Goal: Information Seeking & Learning: Learn about a topic

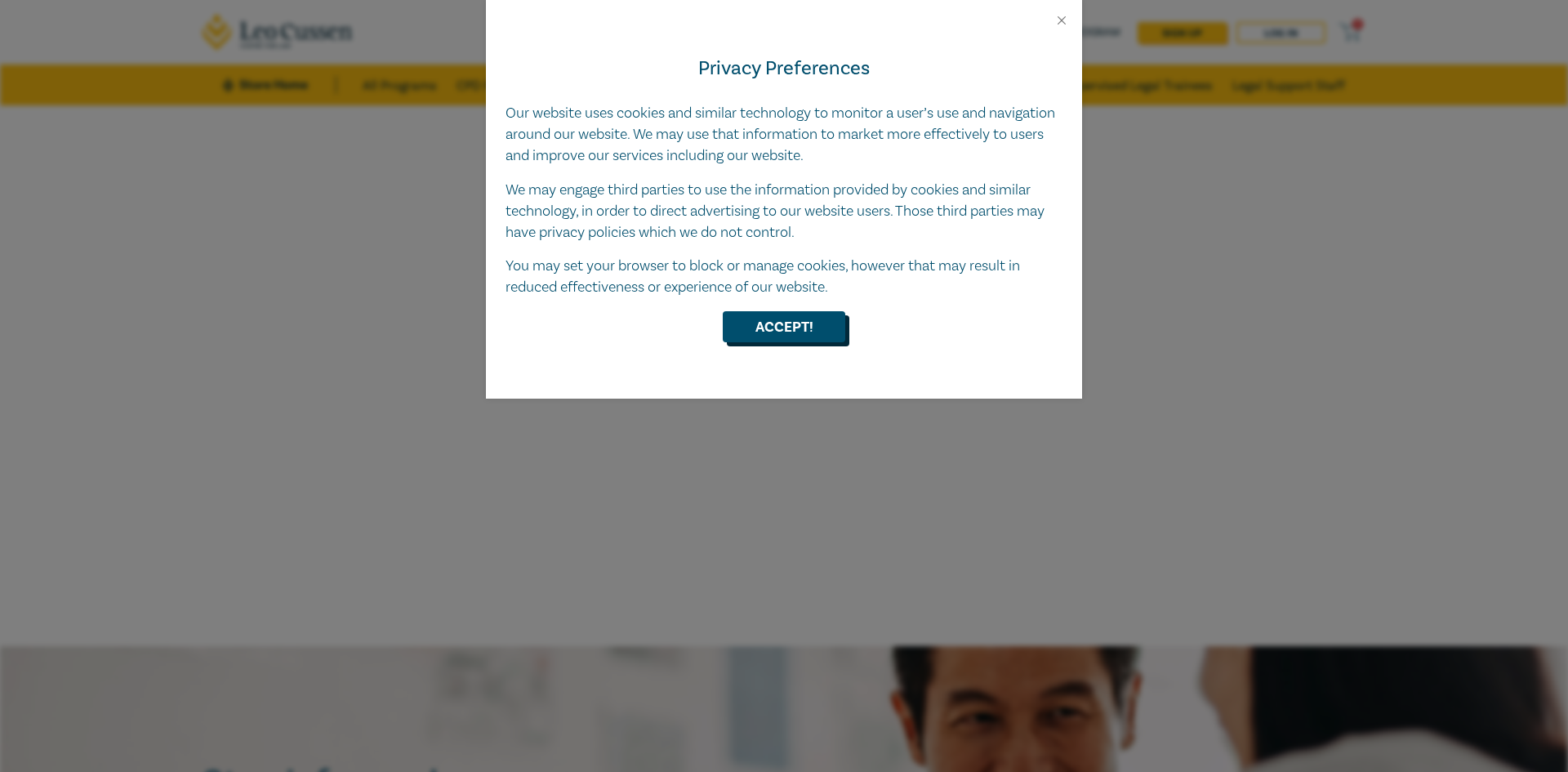
click at [773, 336] on button "Accept!" at bounding box center [784, 327] width 122 height 31
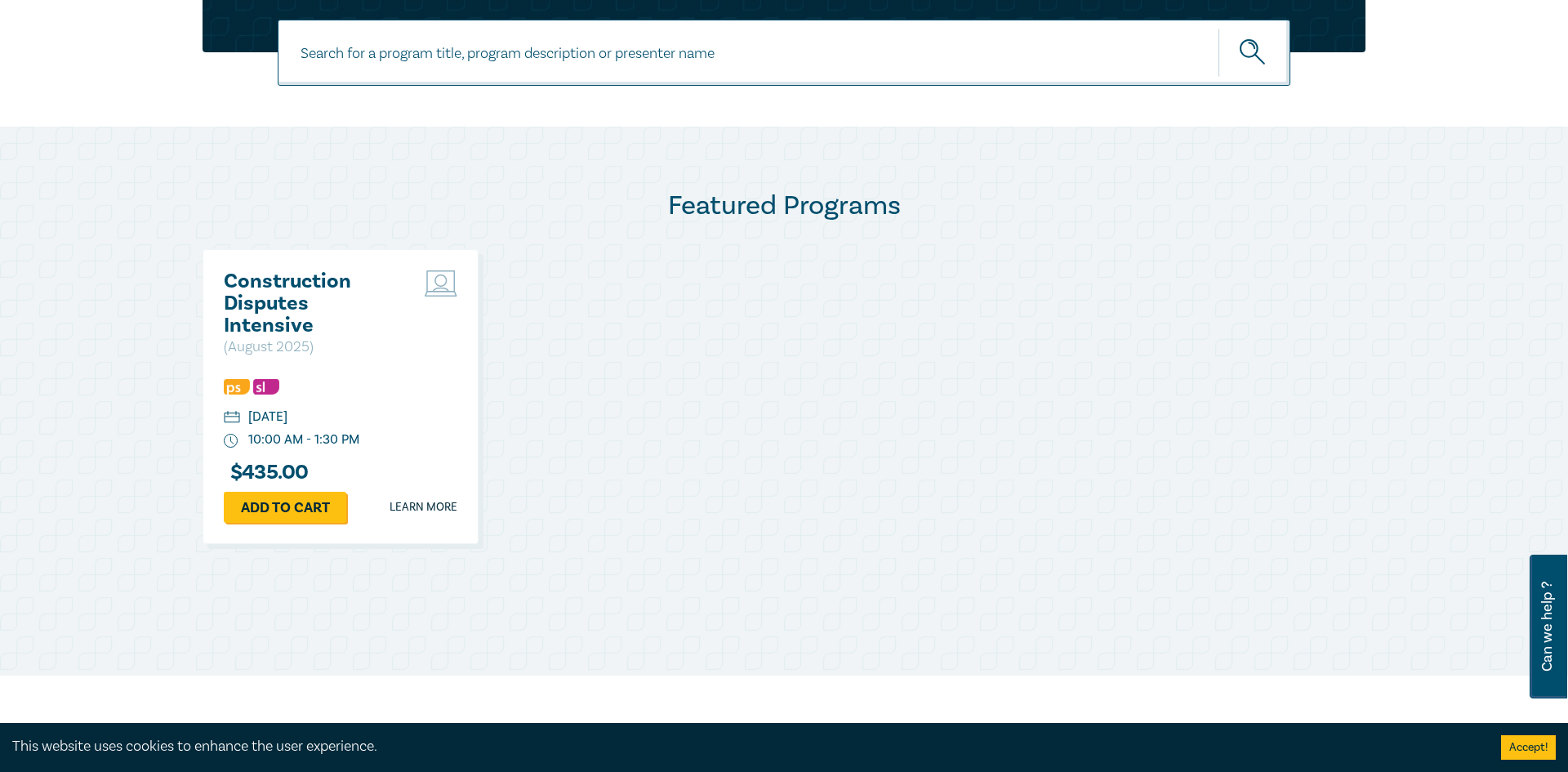
scroll to position [809, 0]
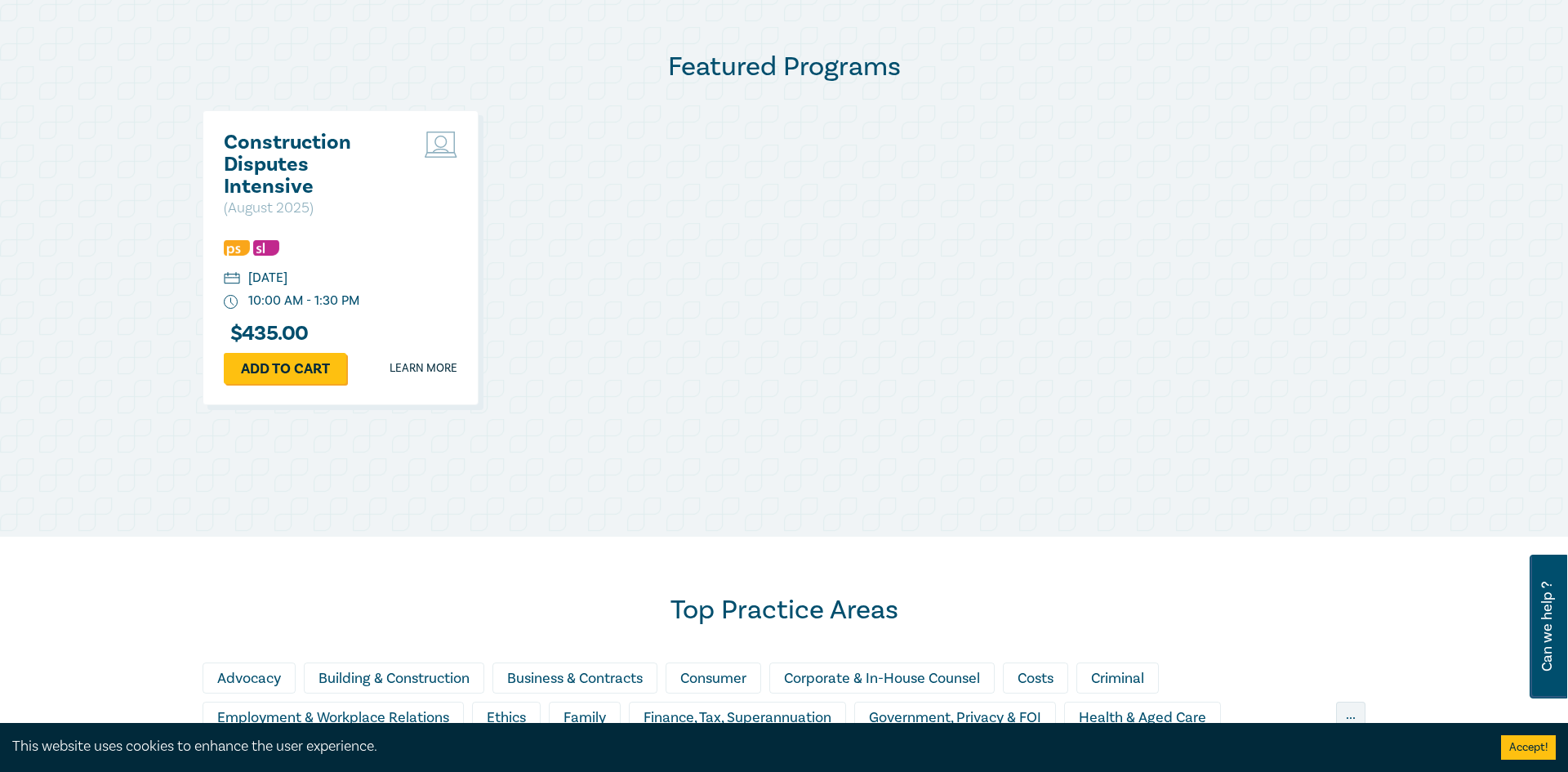
click at [656, 382] on div "Construction Disputes Intensive ( August 2025 ) Thursday, 21 August 2025 10:00 …" at bounding box center [784, 267] width 1162 height 314
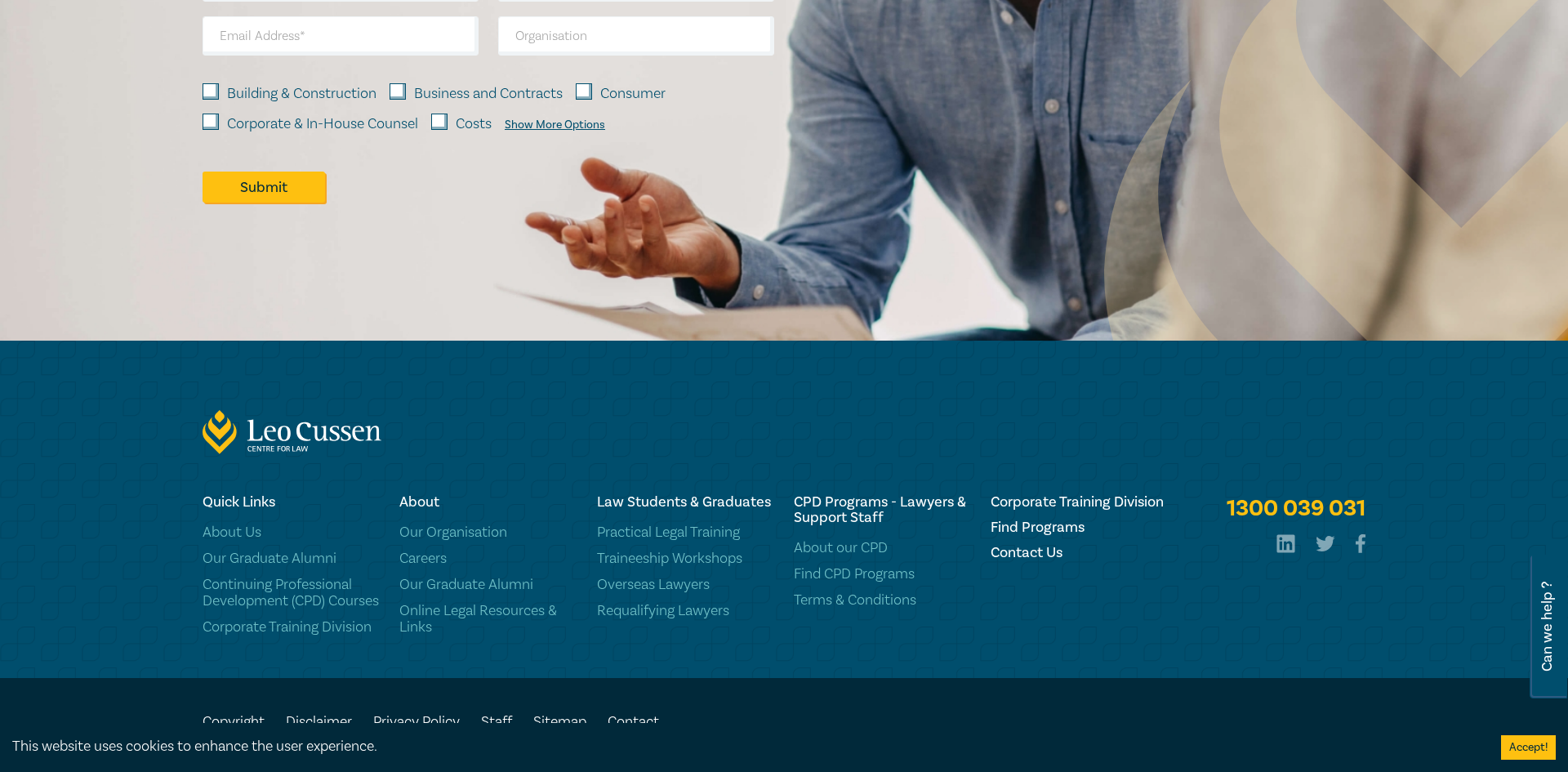
scroll to position [2421, 0]
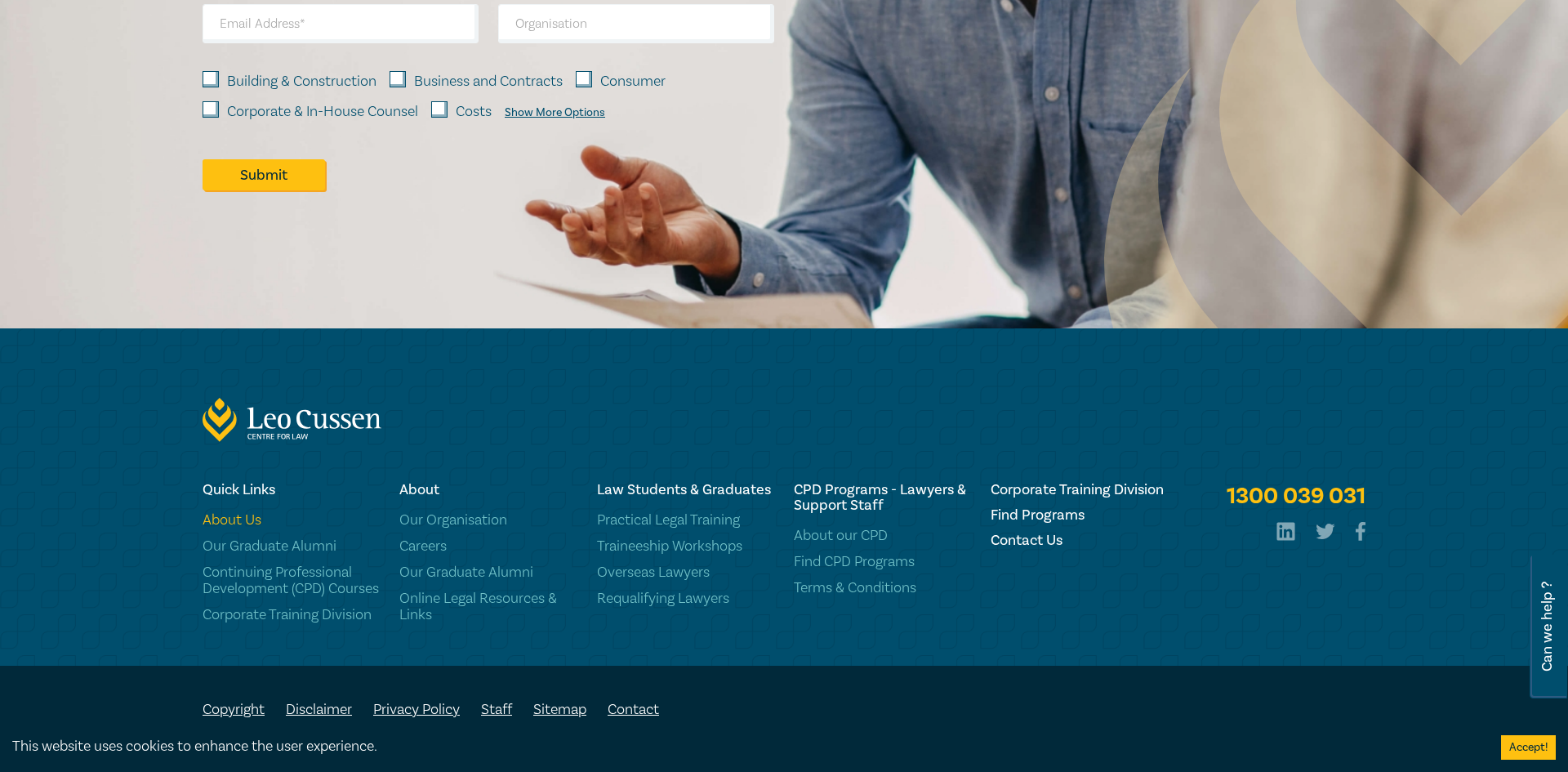
click at [242, 512] on link "About Us" at bounding box center [291, 520] width 177 height 16
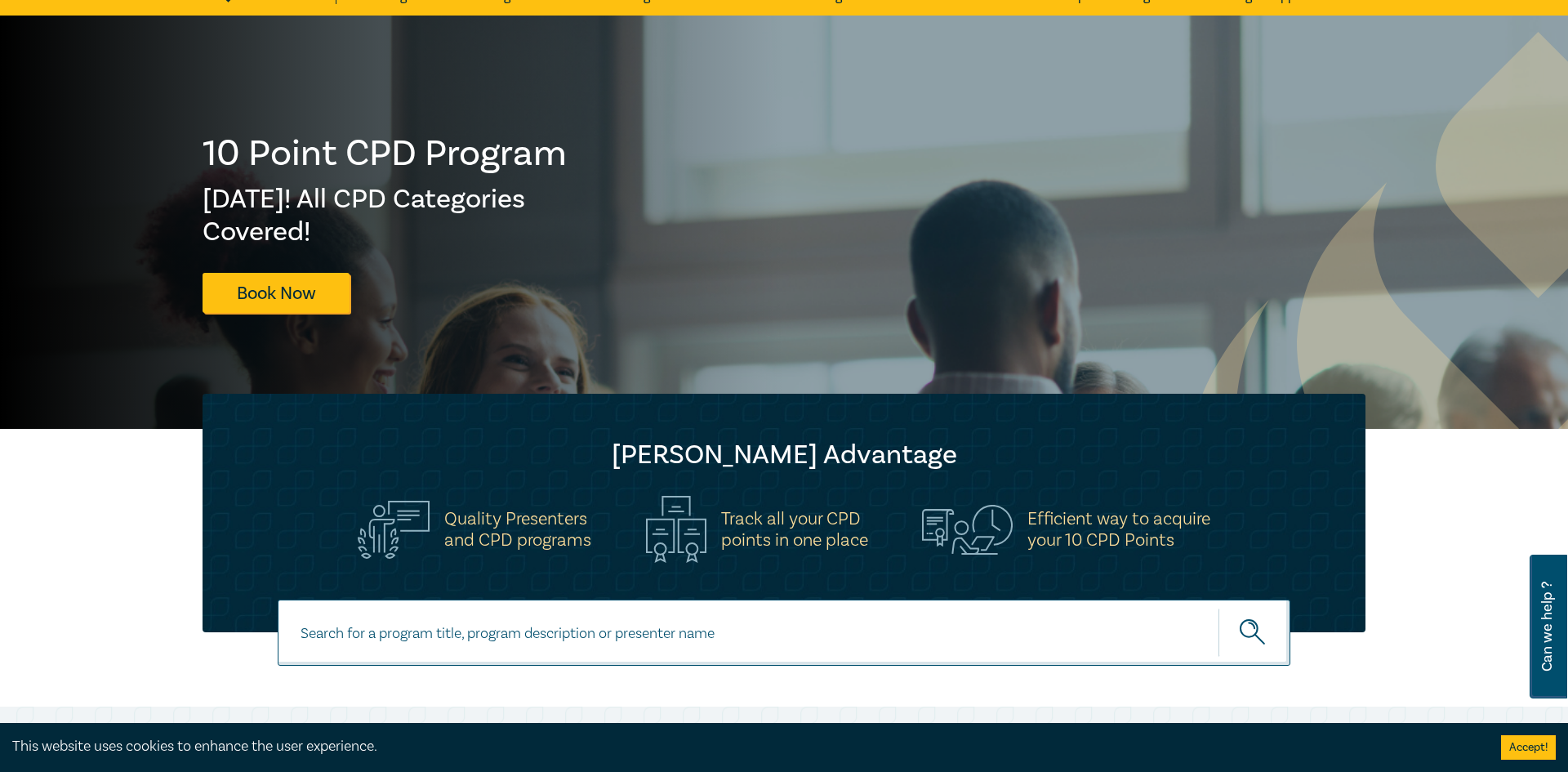
scroll to position [0, 0]
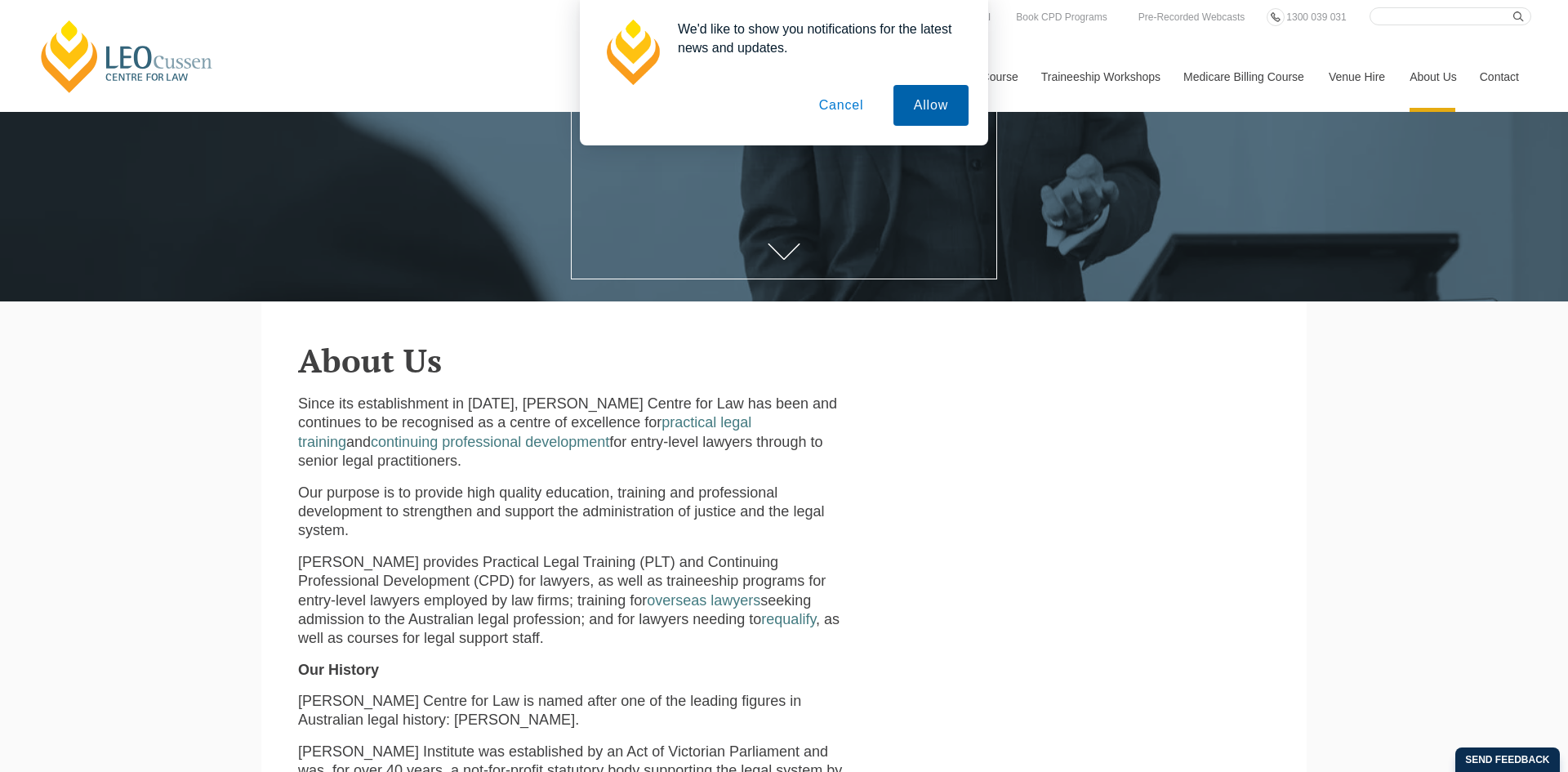
click at [918, 108] on button "Allow" at bounding box center [930, 104] width 75 height 40
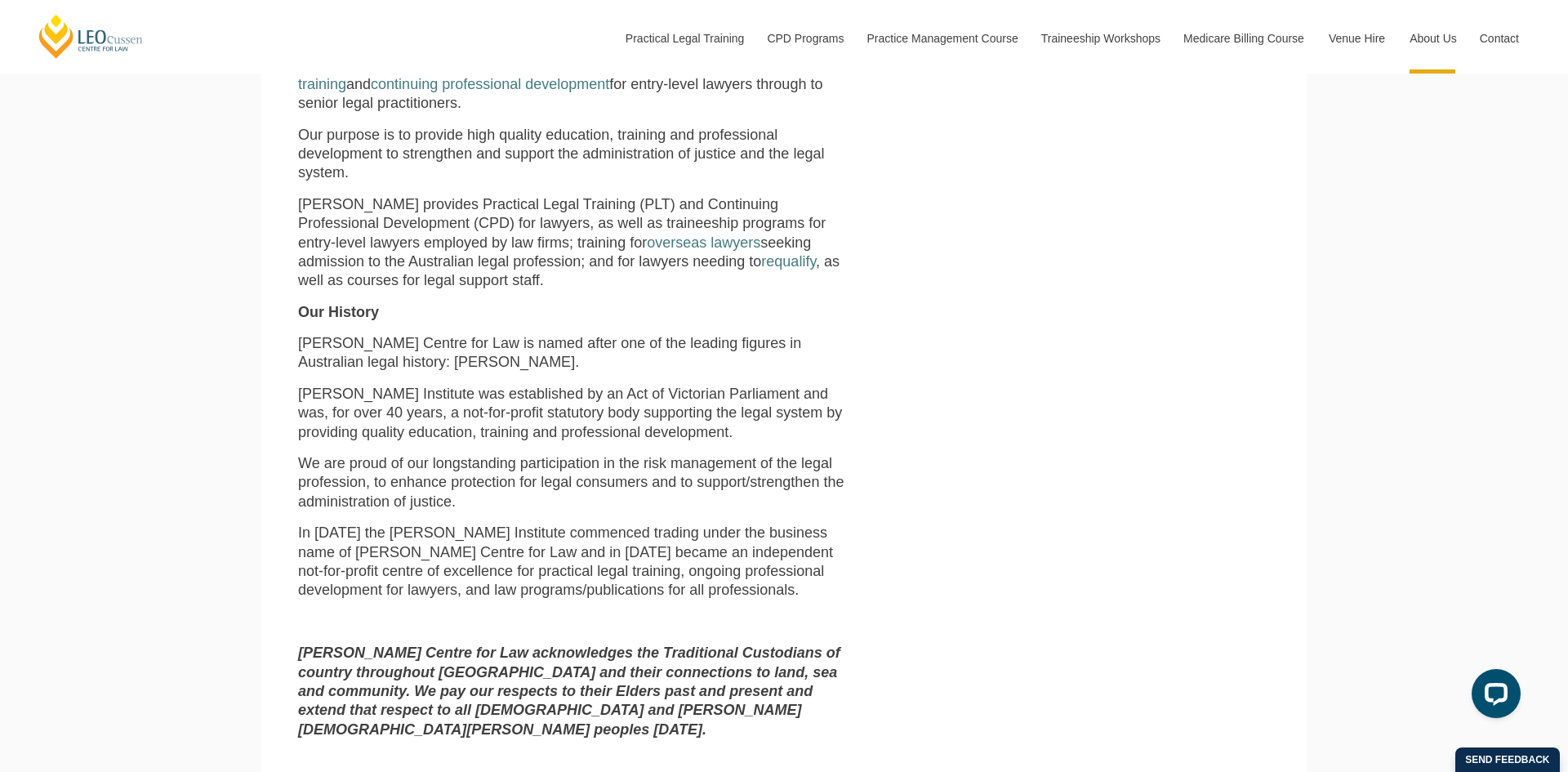
scroll to position [489, 0]
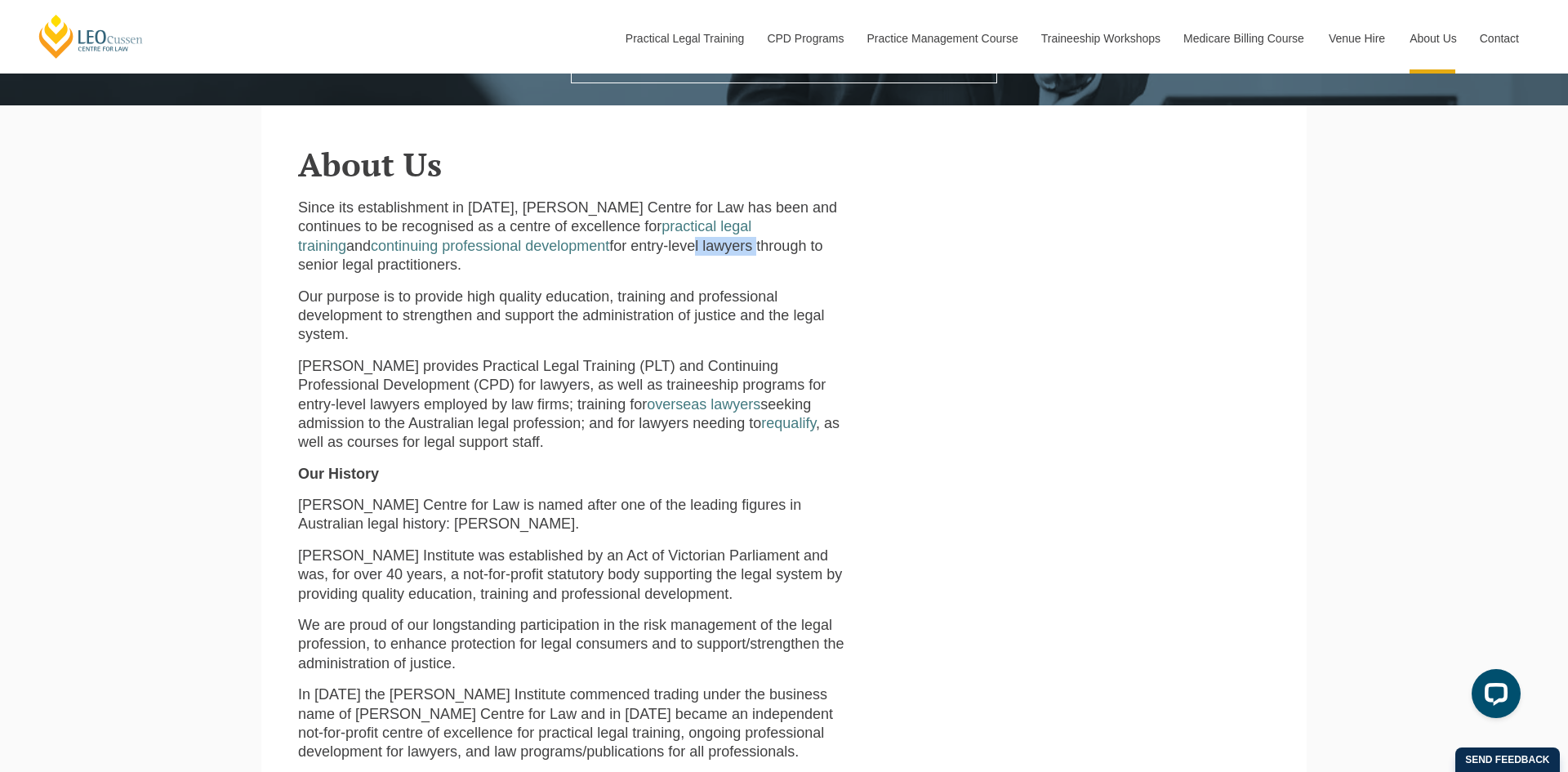
drag, startPoint x: 552, startPoint y: 247, endPoint x: 552, endPoint y: 261, distance: 14.0
click at [614, 245] on p "Since its establishment in 1972, Leo Cussen Centre for Law has been and continu…" at bounding box center [576, 237] width 557 height 76
click at [534, 265] on div "Since its establishment in 1972, Leo Cussen Centre for Law has been and continu…" at bounding box center [577, 572] width 581 height 747
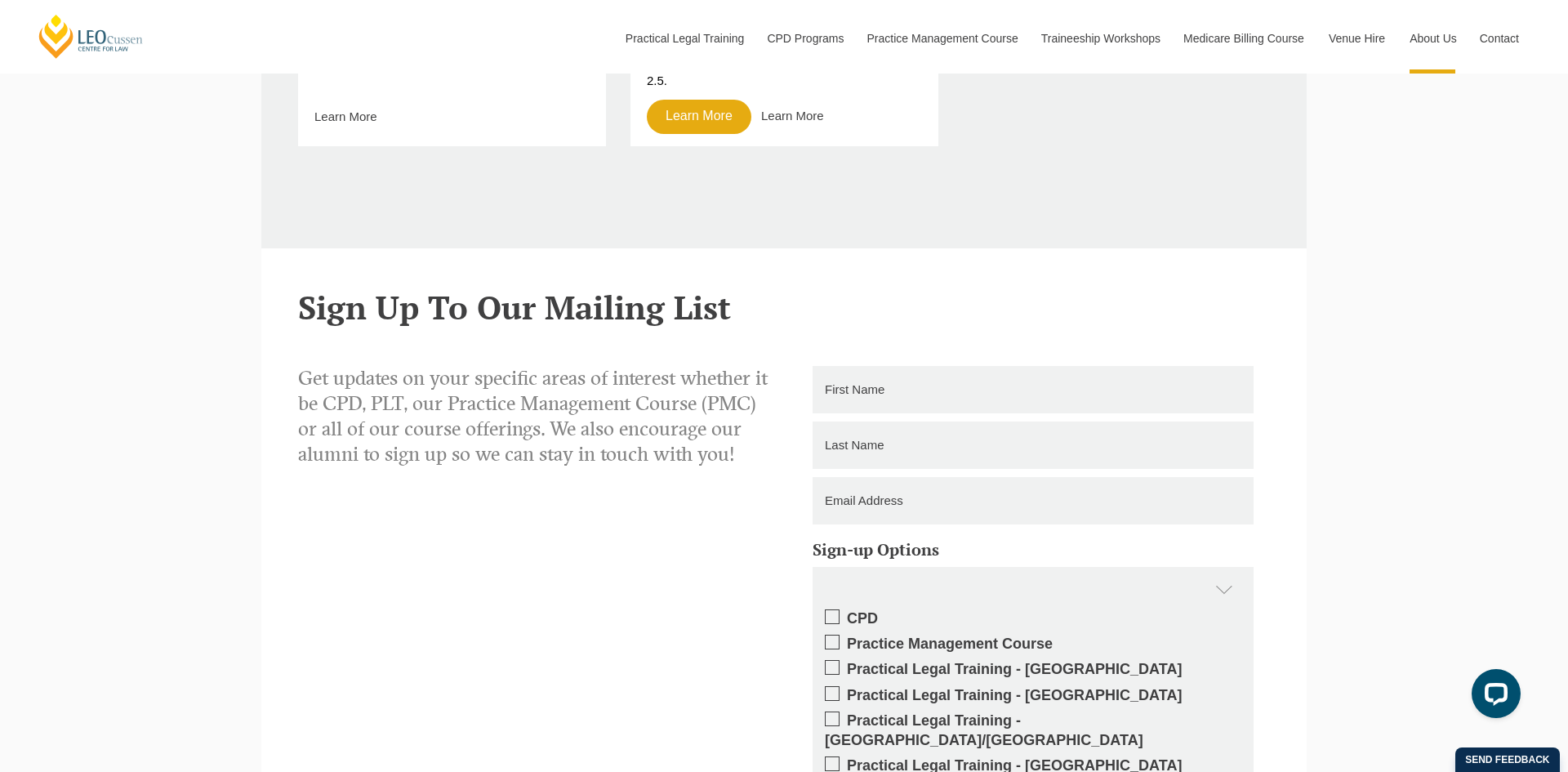
scroll to position [1807, 0]
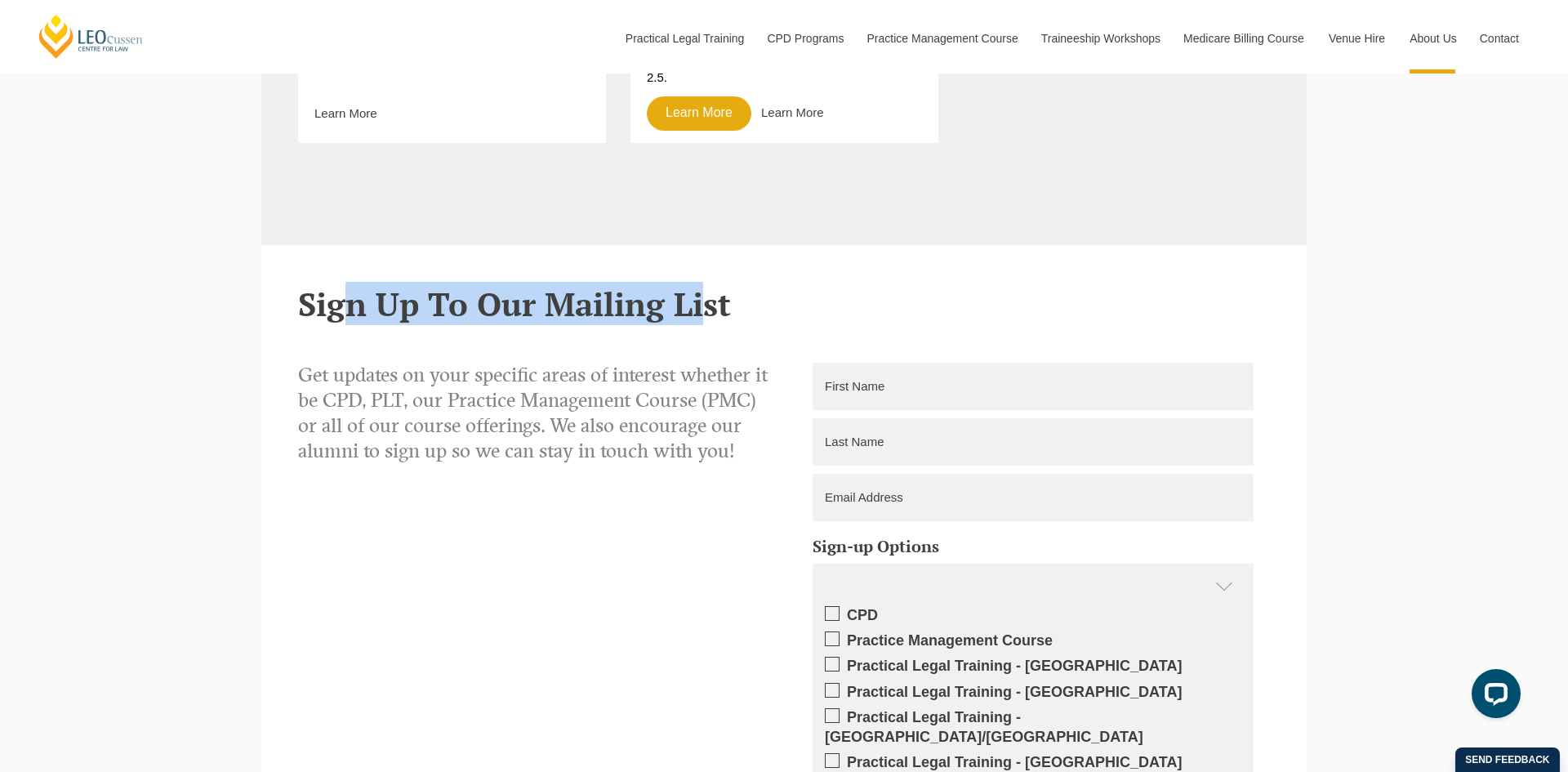
drag, startPoint x: 376, startPoint y: 270, endPoint x: 694, endPoint y: 269, distance: 318.0
click at [694, 286] on h2 "Sign Up To Our Mailing List" at bounding box center [784, 304] width 972 height 36
click at [519, 388] on p "Get updates on your specific areas of interest whether it be CPD, PLT, our Prac…" at bounding box center [534, 413] width 473 height 102
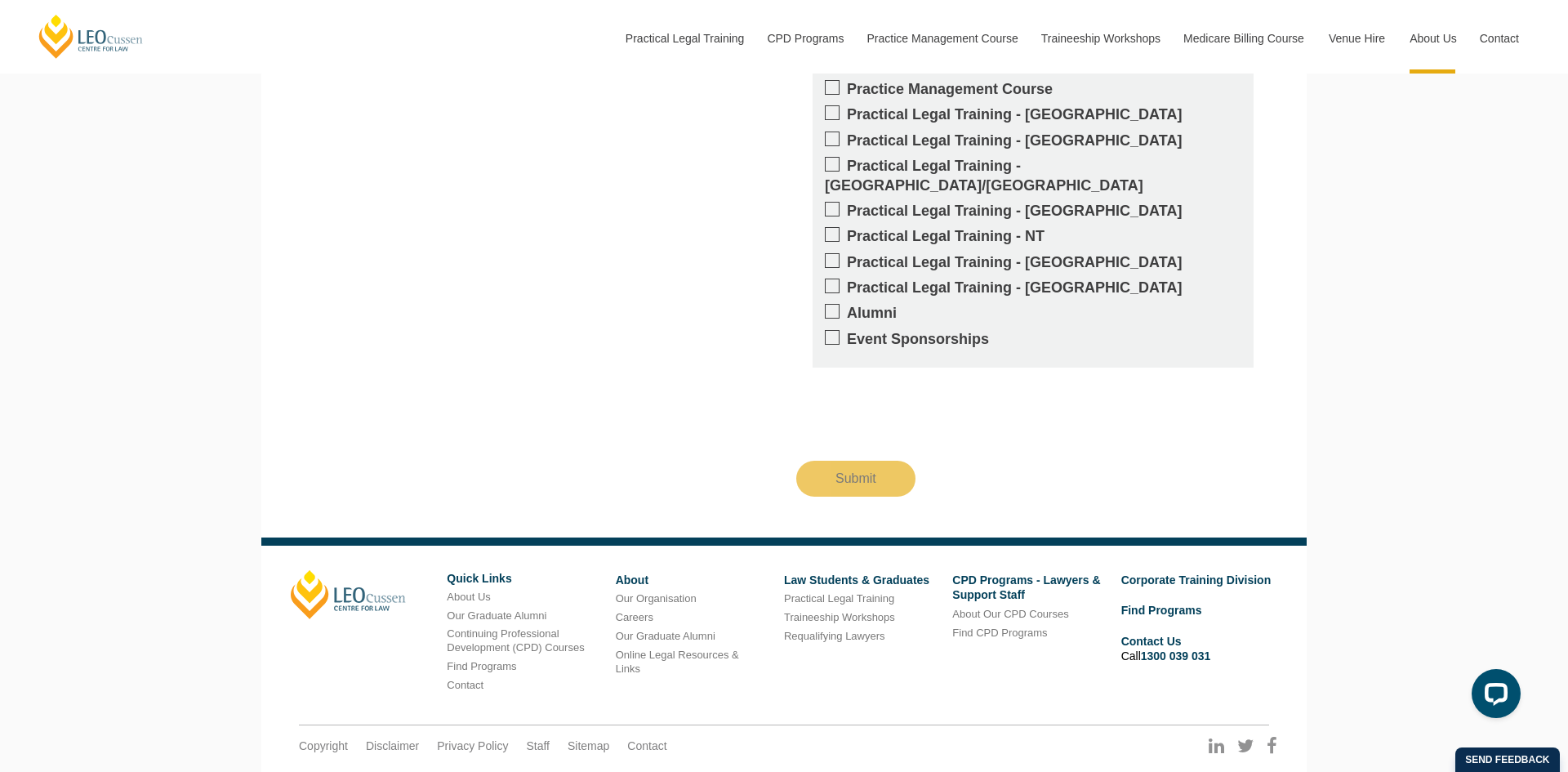
scroll to position [2382, 0]
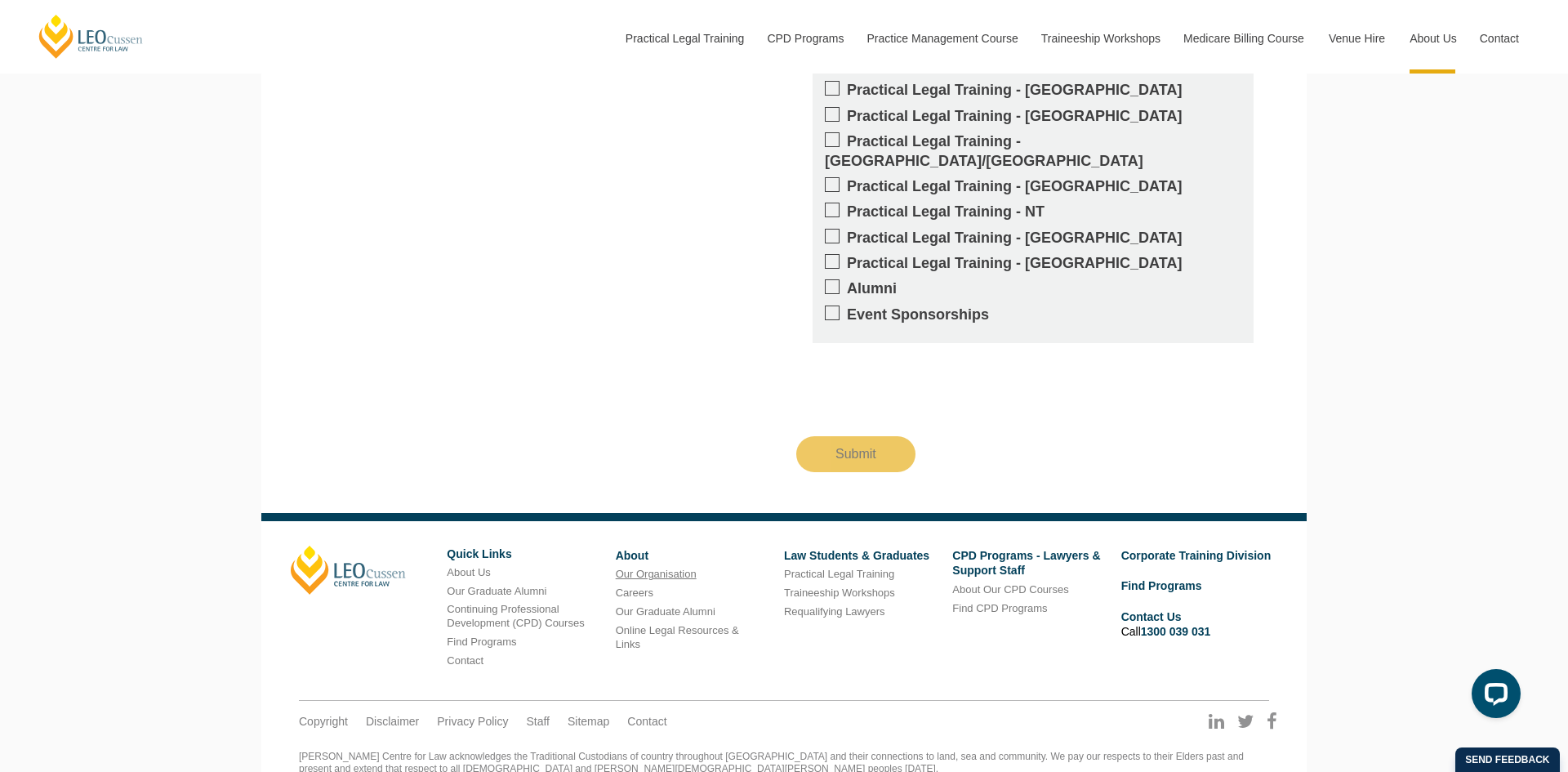
click at [660, 568] on link "Our Organisation" at bounding box center [656, 574] width 81 height 13
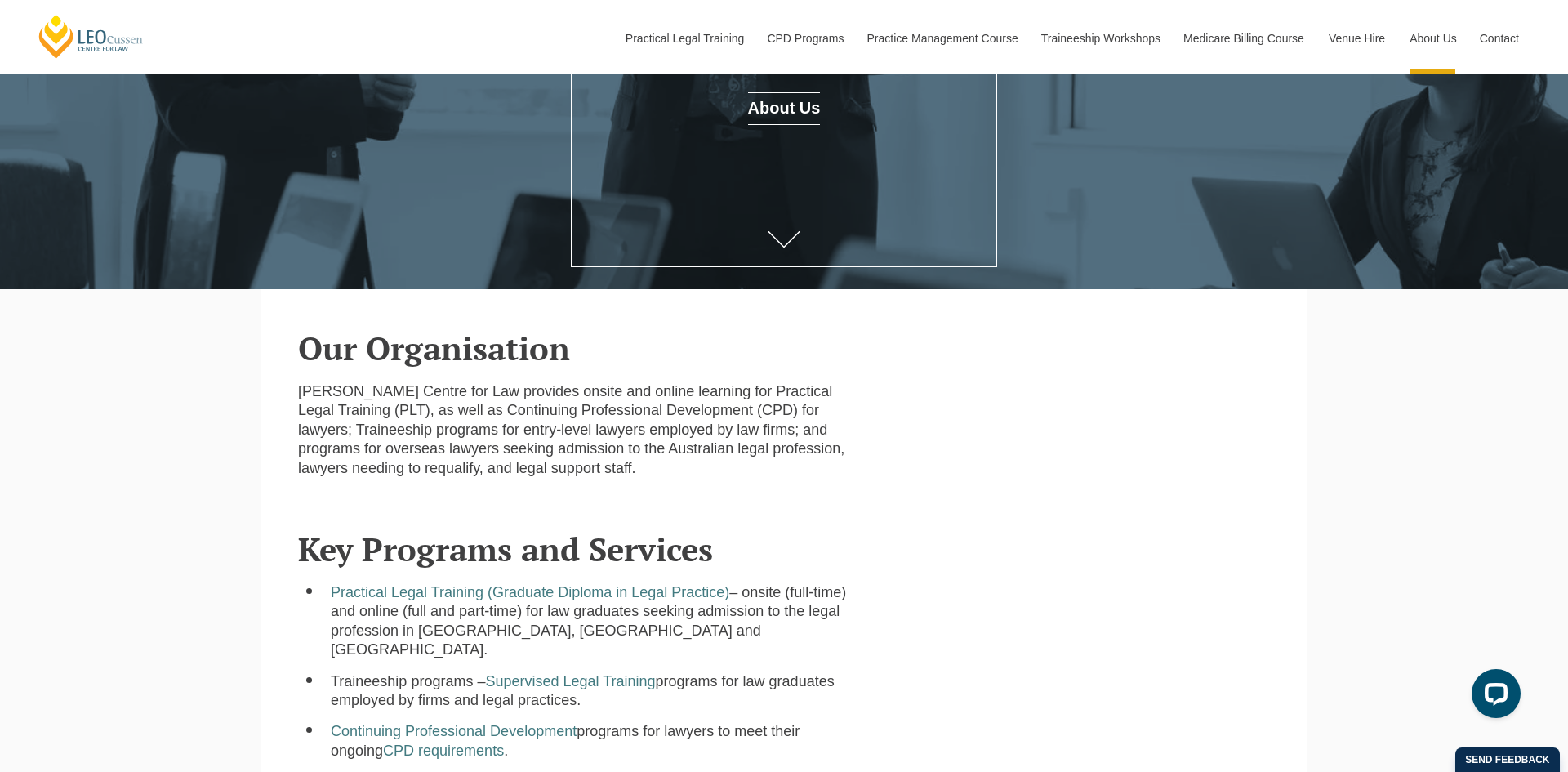
scroll to position [287, 0]
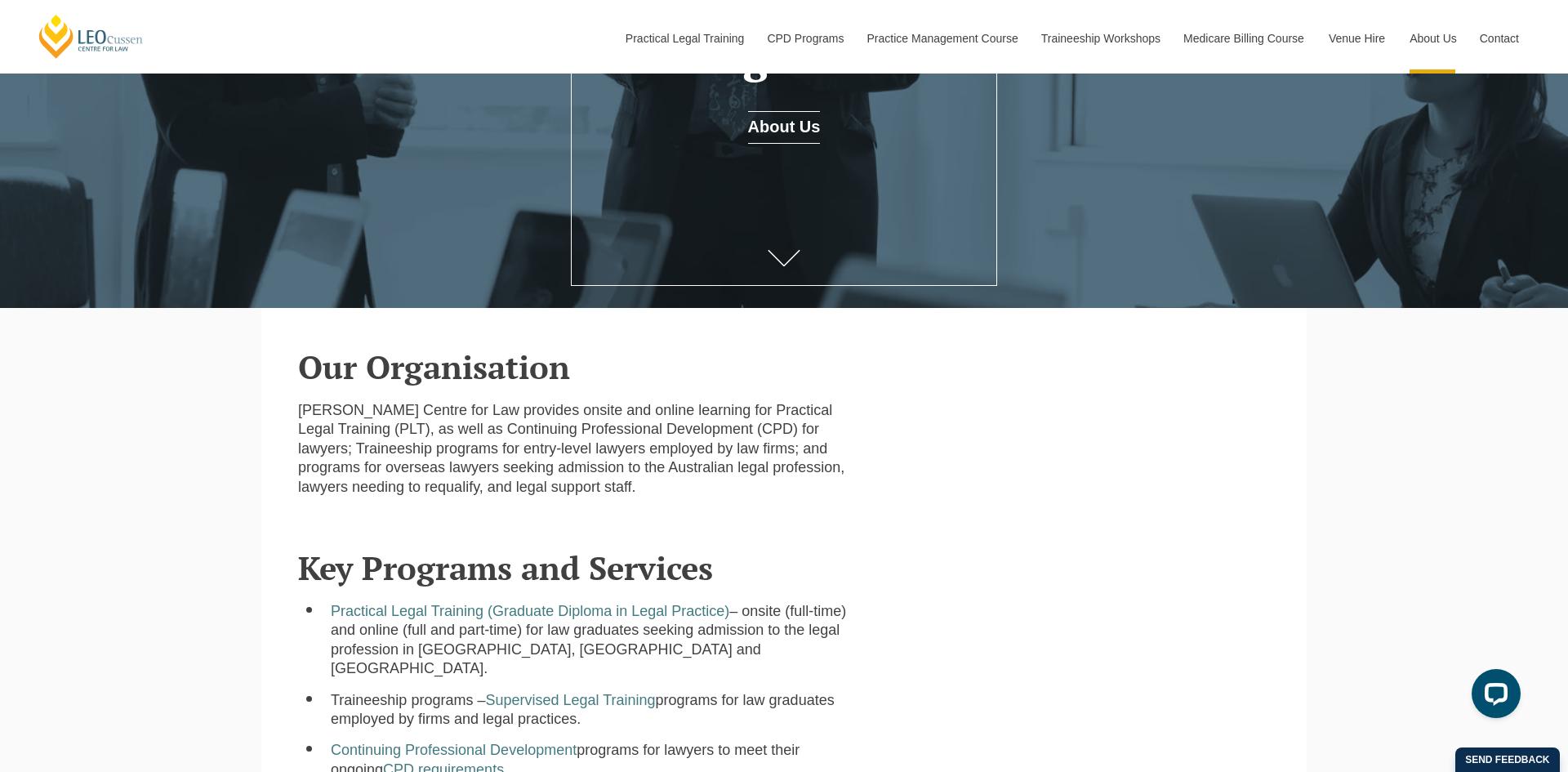
click at [843, 445] on p "Leo Cussen Centre for Law provides onsite and online learning for Practical Leg…" at bounding box center [576, 449] width 557 height 95
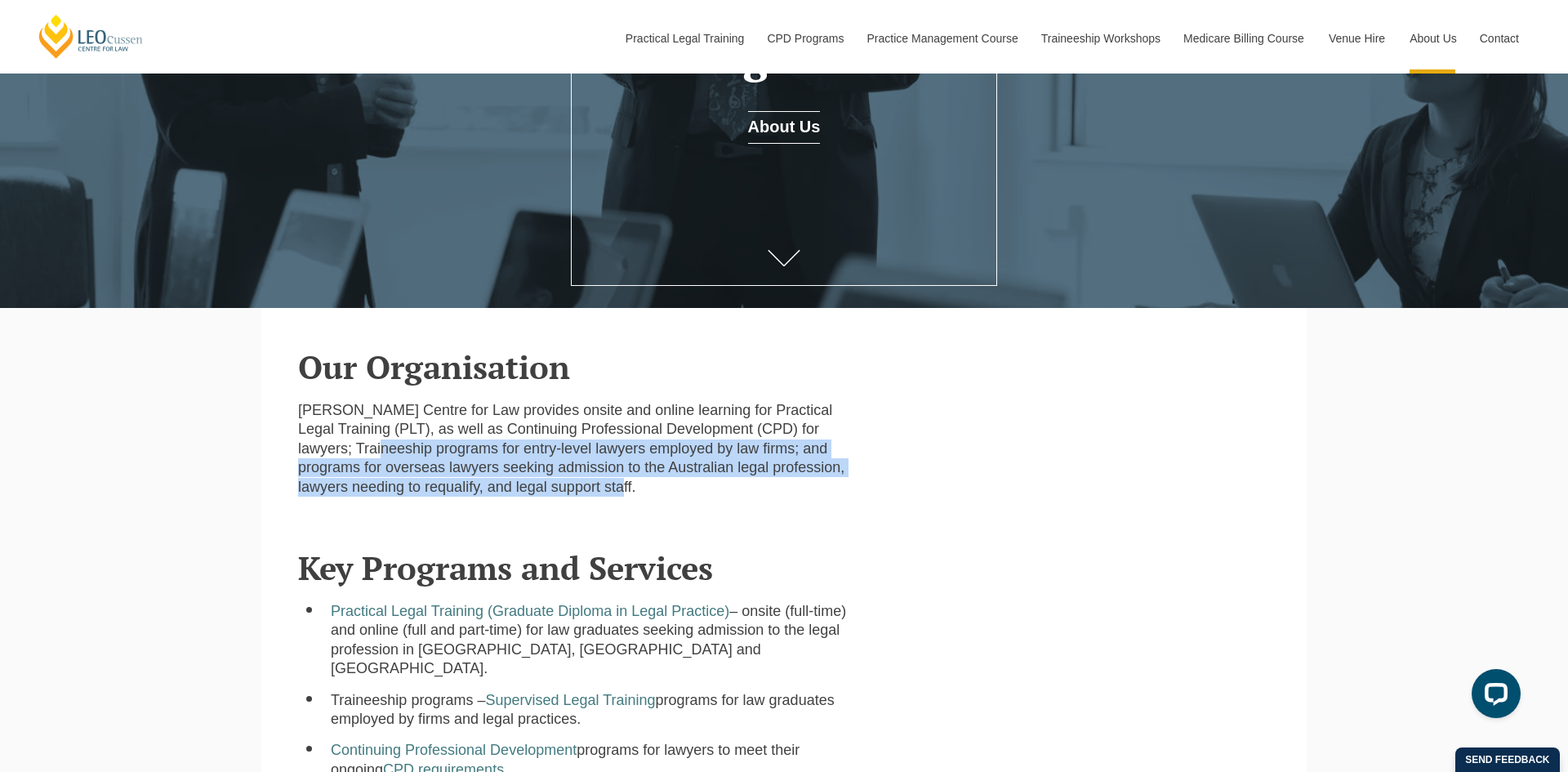
drag, startPoint x: 350, startPoint y: 455, endPoint x: 614, endPoint y: 511, distance: 269.9
click at [589, 504] on div "Leo Cussen Centre for Law provides onsite and online learning for Practical Leg…" at bounding box center [577, 455] width 581 height 108
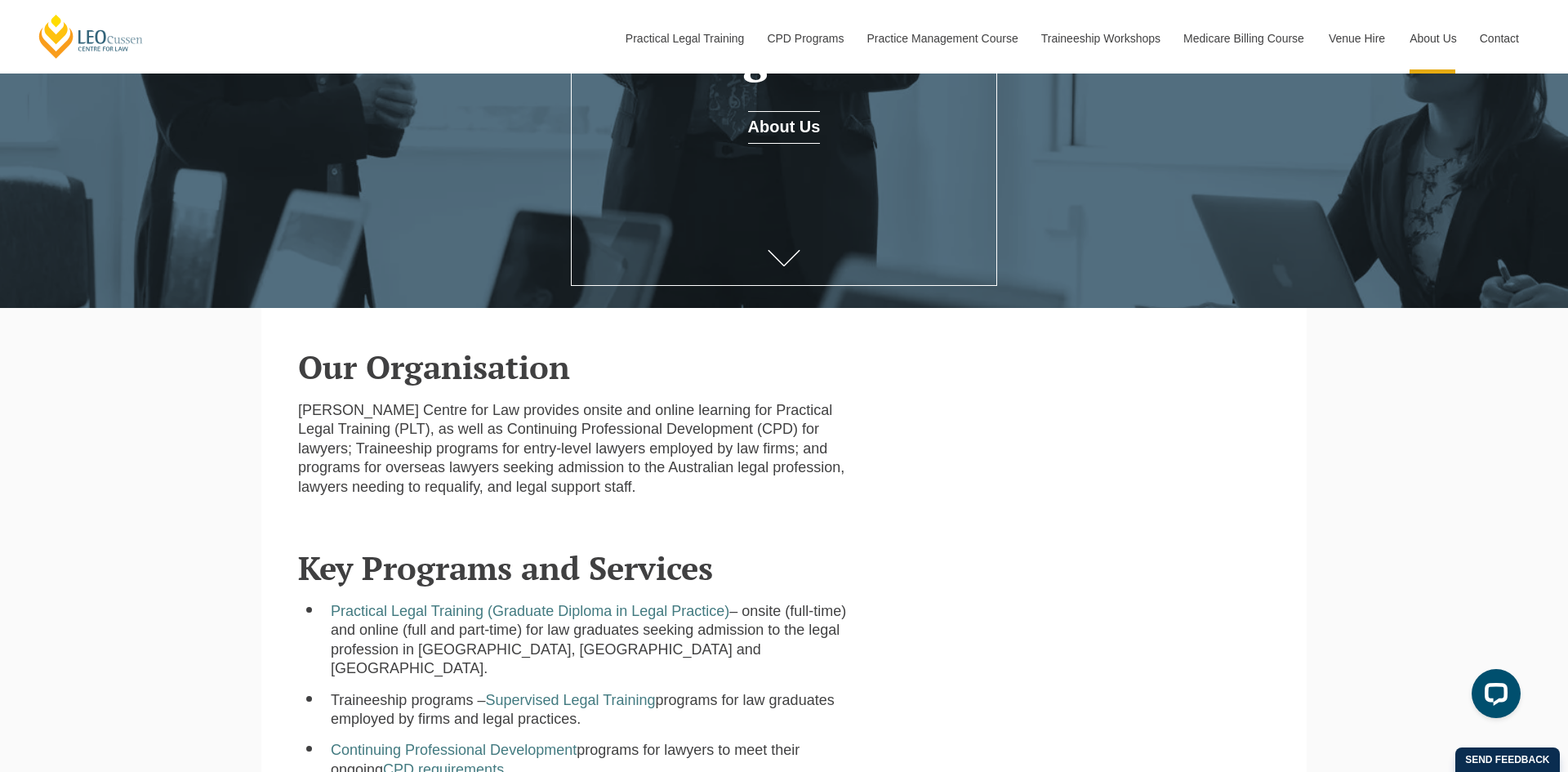
click at [683, 518] on header "Key Programs and Services" at bounding box center [784, 546] width 972 height 76
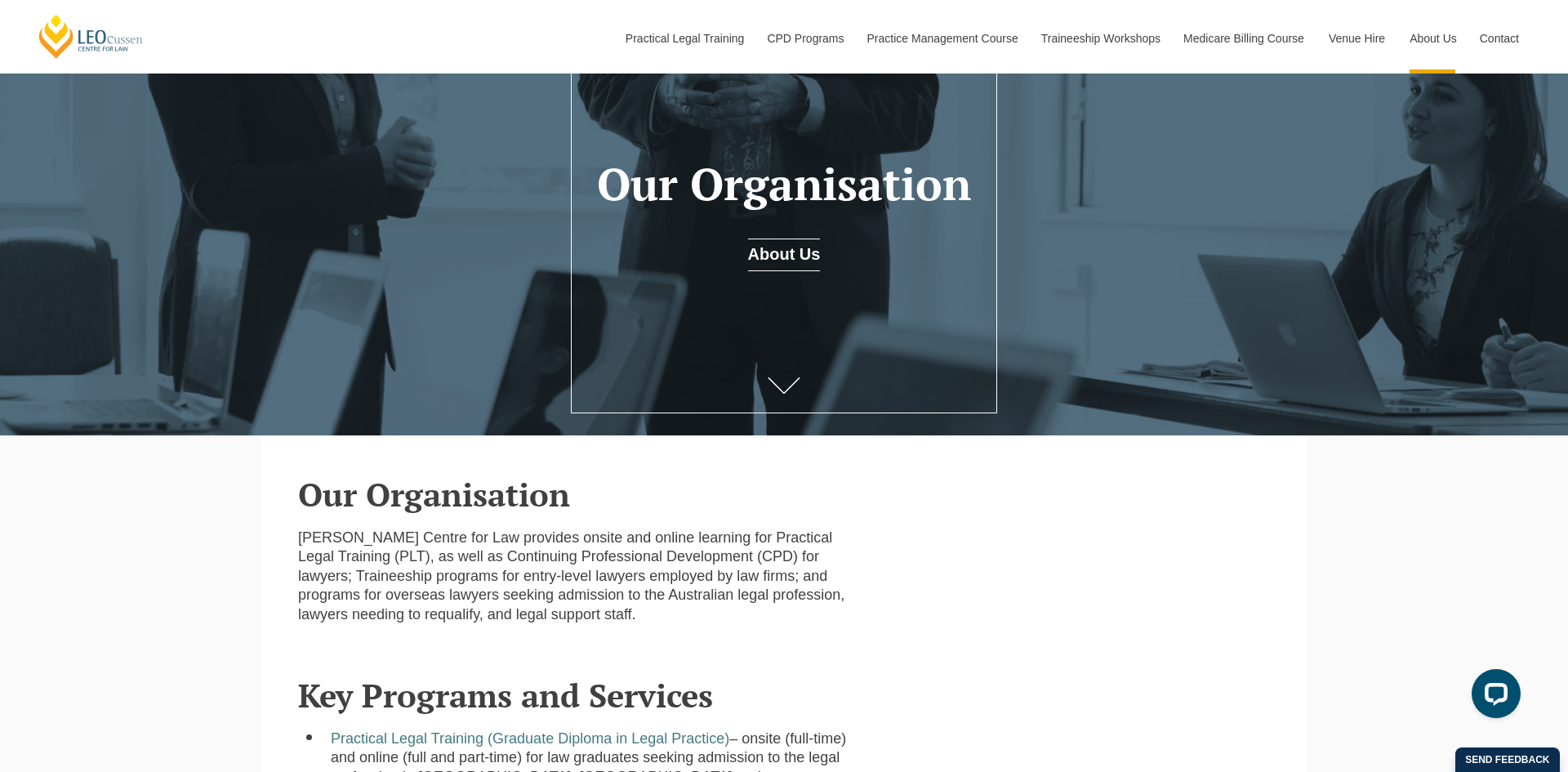
scroll to position [0, 0]
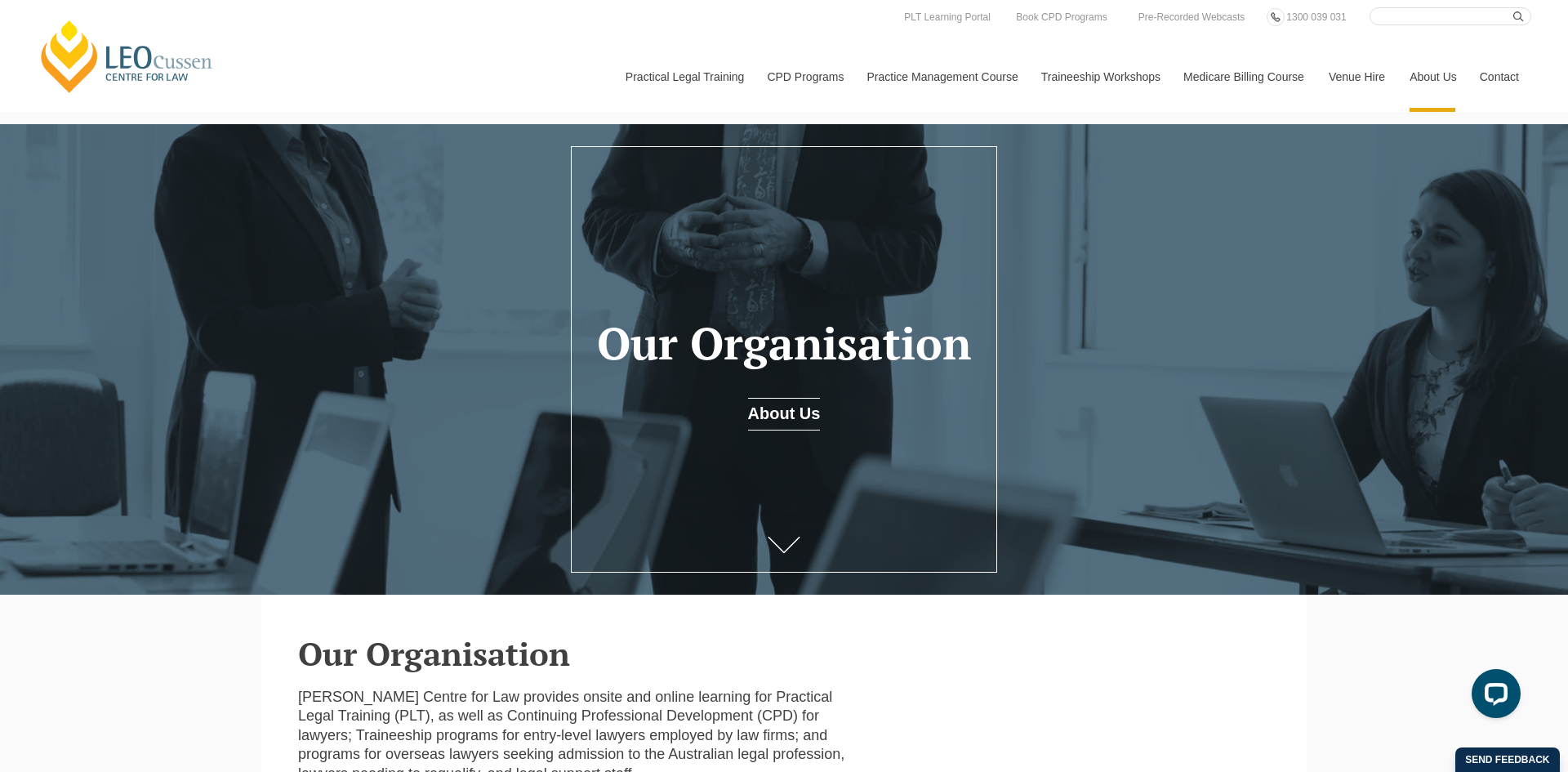
click at [461, 54] on div "Leo Cussen Centre for Law Search here Practical Legal Training Our Practical Le…" at bounding box center [784, 59] width 1494 height 104
